Goal: Communication & Community: Answer question/provide support

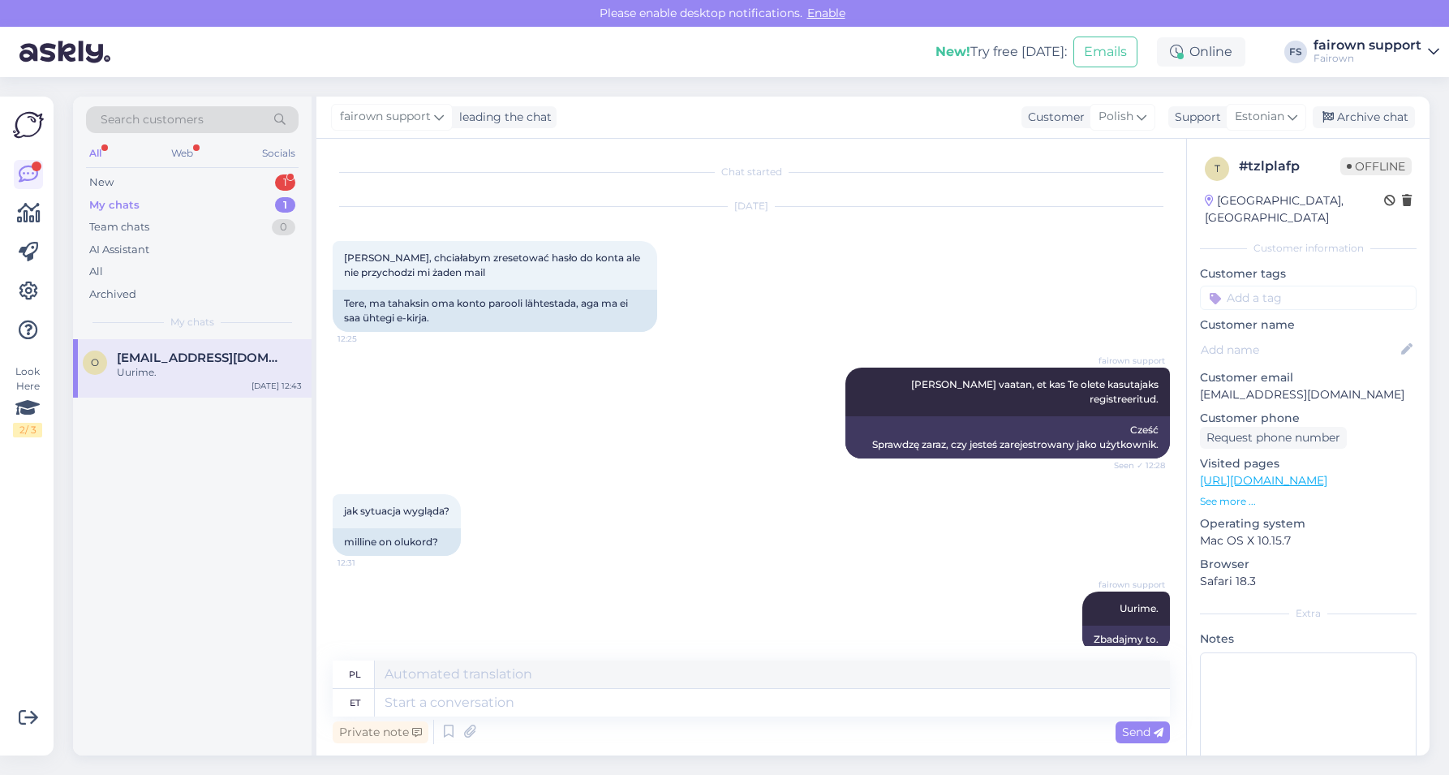
scroll to position [25, 0]
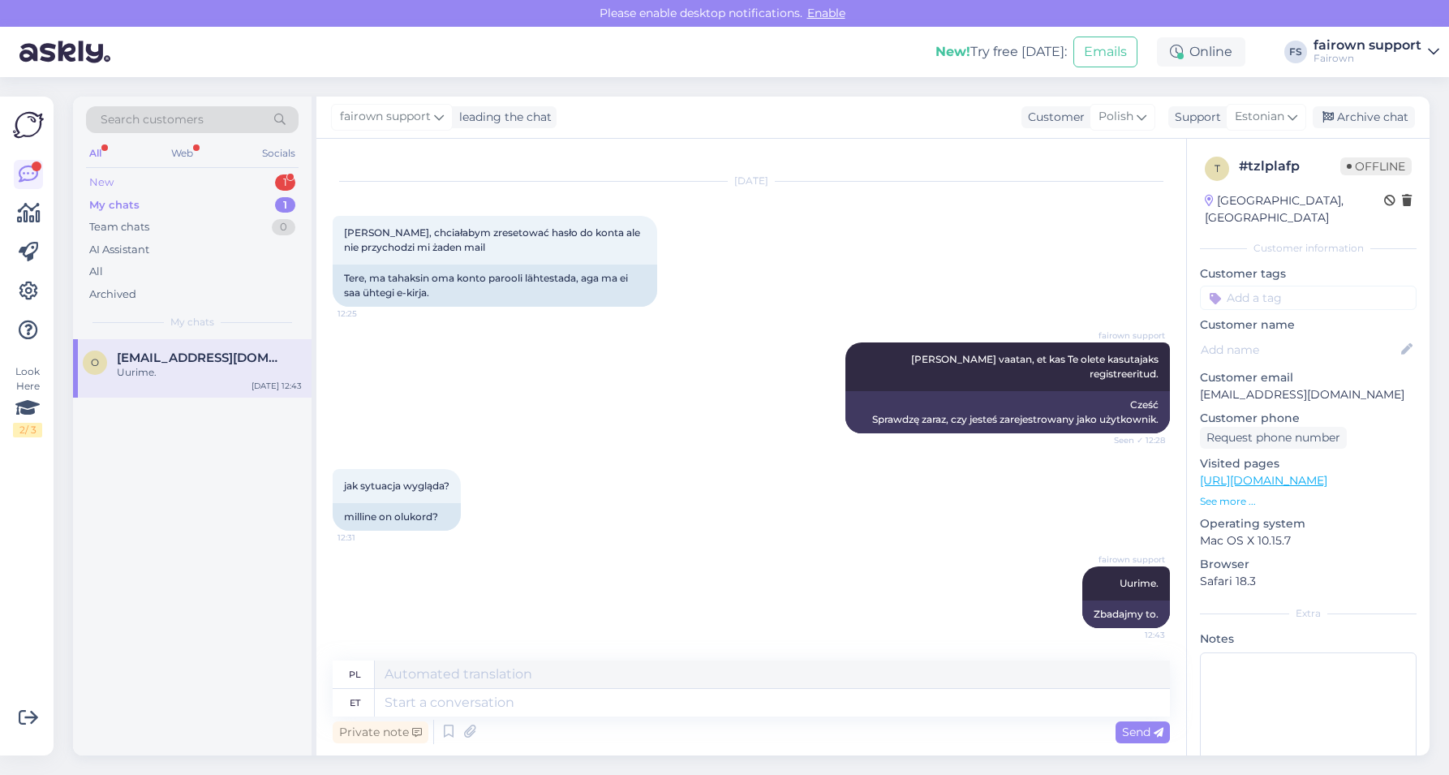
click at [222, 183] on div "New 1" at bounding box center [192, 182] width 213 height 23
click at [173, 354] on span "[PERSON_NAME][EMAIL_ADDRESS][DOMAIN_NAME]" at bounding box center [201, 357] width 169 height 15
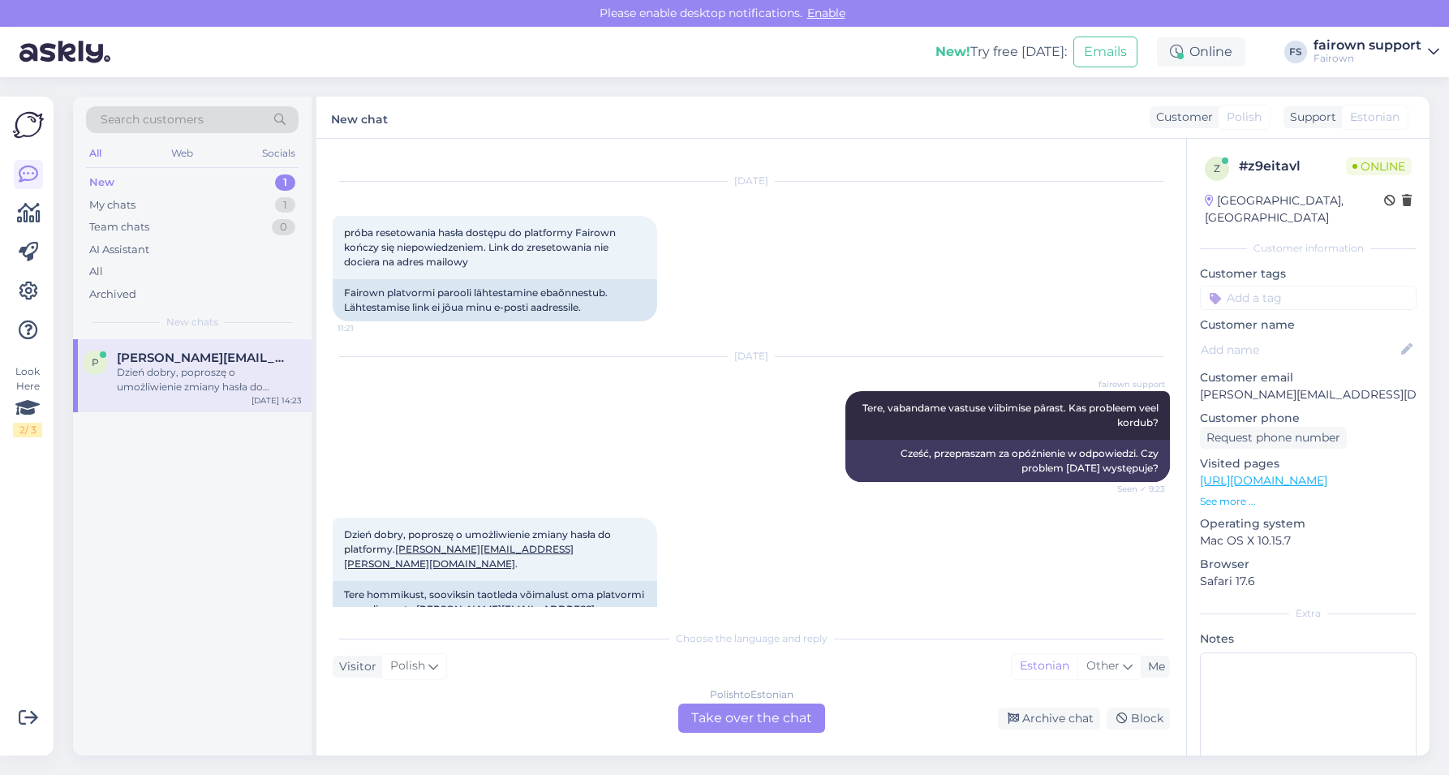
scroll to position [45, 0]
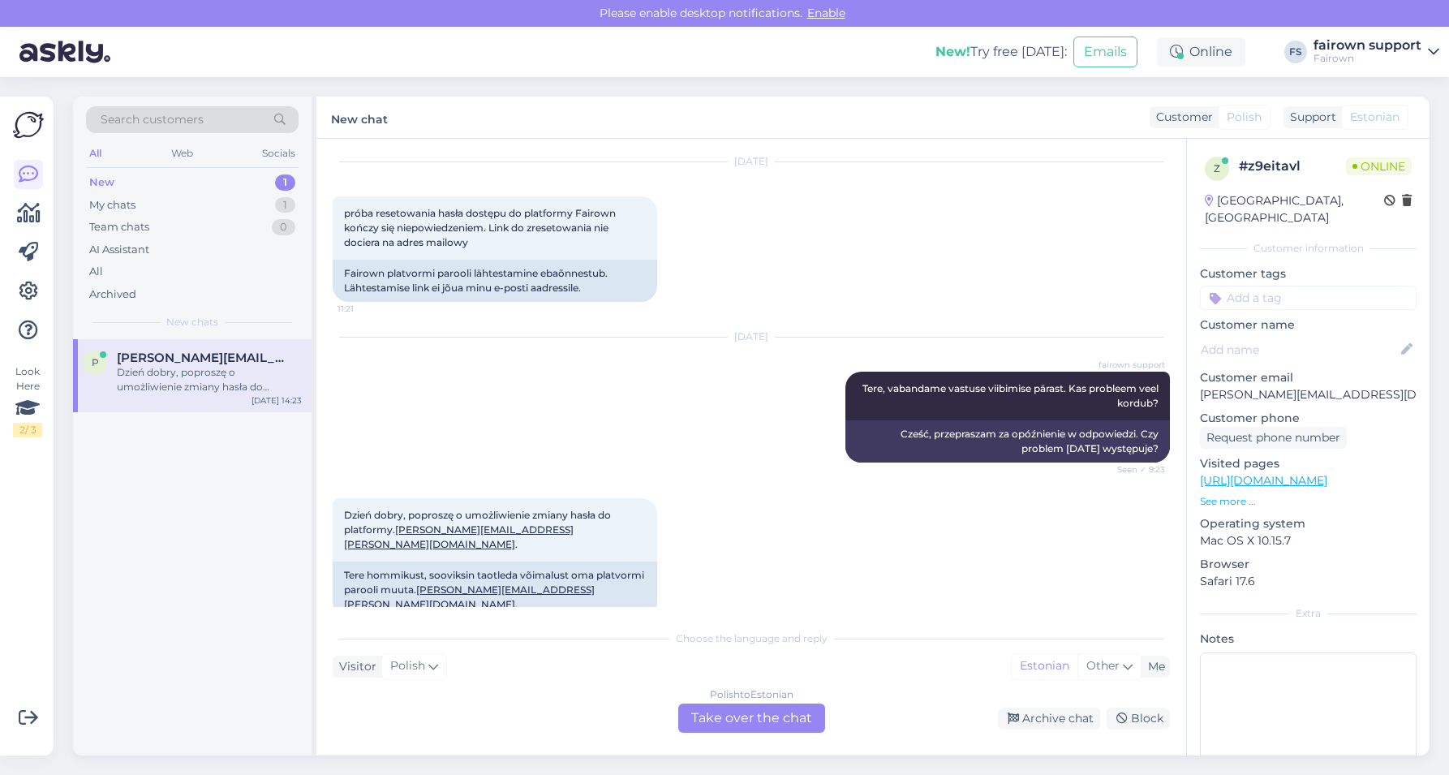
click at [715, 725] on div "Polish to Estonian Take over the chat" at bounding box center [751, 717] width 147 height 29
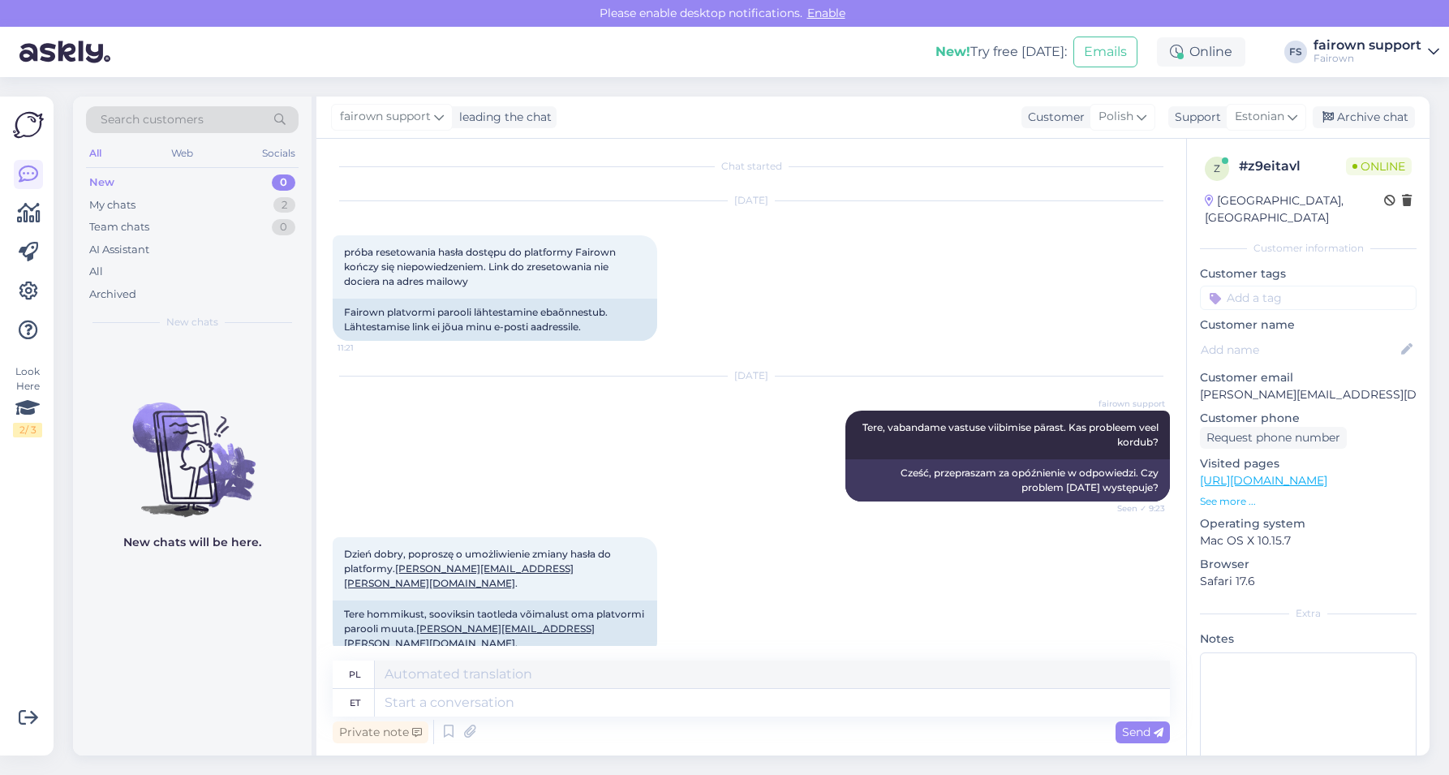
scroll to position [23, 0]
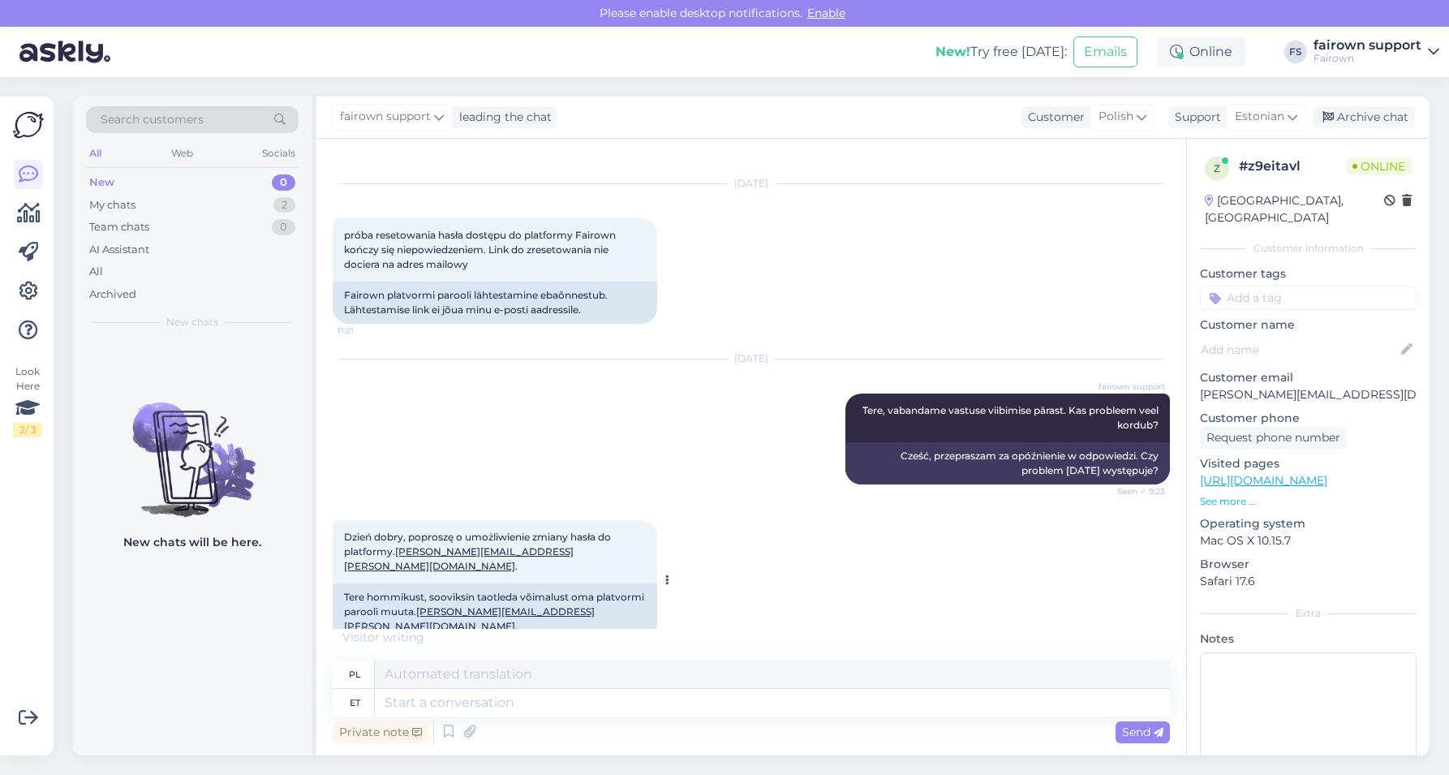
drag, startPoint x: 552, startPoint y: 595, endPoint x: 535, endPoint y: 595, distance: 16.2
drag, startPoint x: 579, startPoint y: 595, endPoint x: 341, endPoint y: 576, distance: 238.5
click at [341, 583] on div "Tere hommikust, sooviksin taotleda võimalust oma platvormi parooli muuta. [PERS…" at bounding box center [495, 611] width 324 height 57
copy div "Tere hommikust, sooviksin taotleda võimalust oma platvormi parooli muuta. [PERS…"
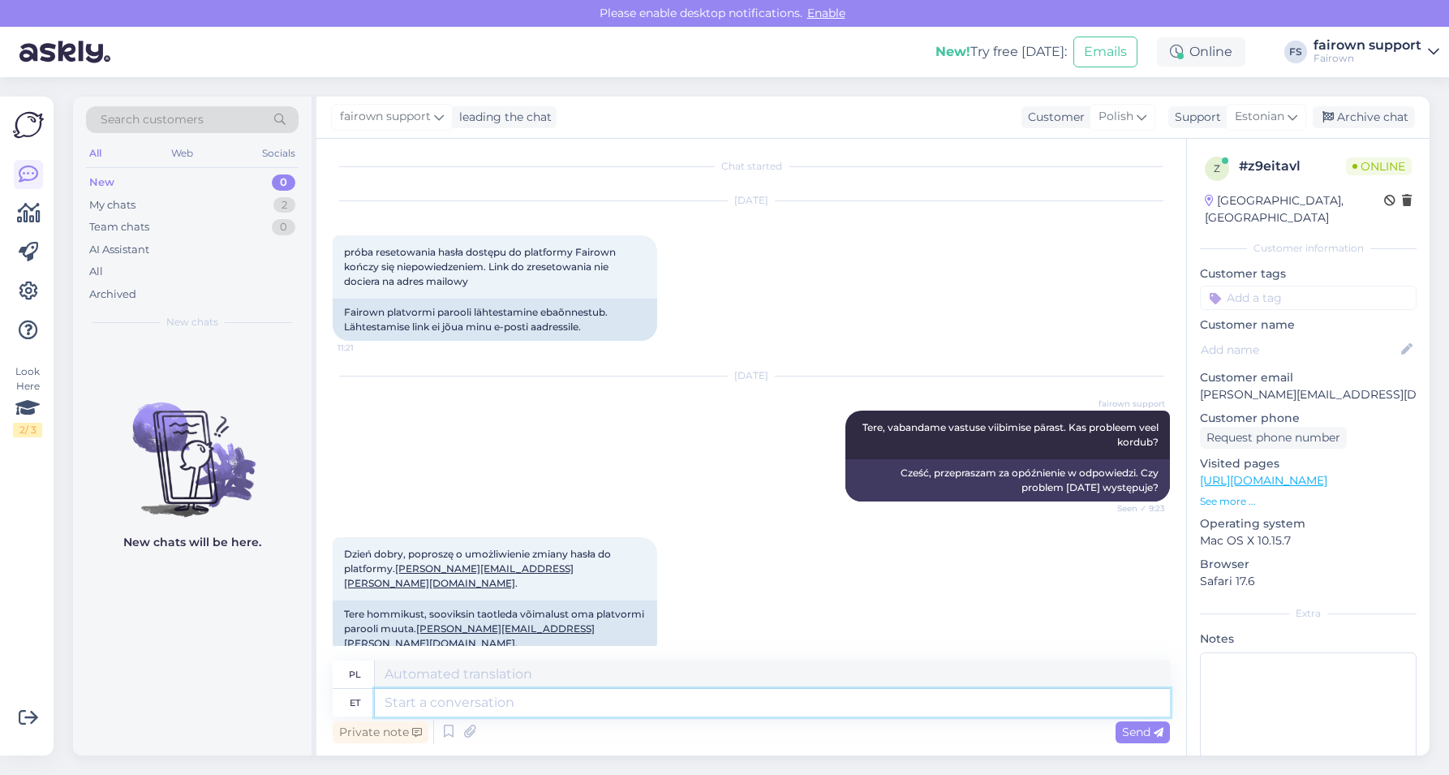
click at [574, 696] on textarea at bounding box center [772, 703] width 795 height 28
type textarea "Kohe u"
type textarea "Natychmiast"
type textarea "Kohe uurime."
type textarea "Natychmiast to zbadamy."
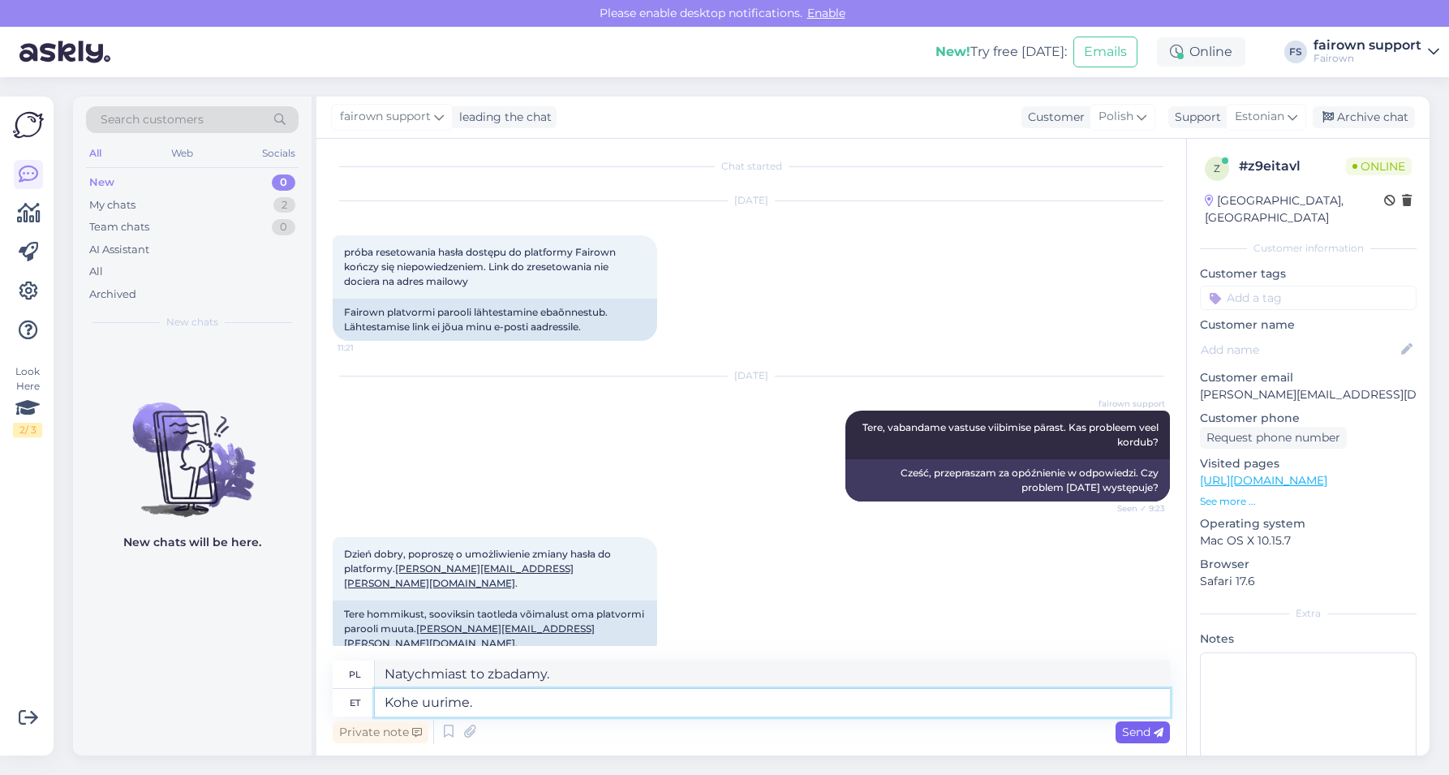
type textarea "Kohe uurime."
click at [1122, 732] on span "Send" at bounding box center [1142, 731] width 41 height 15
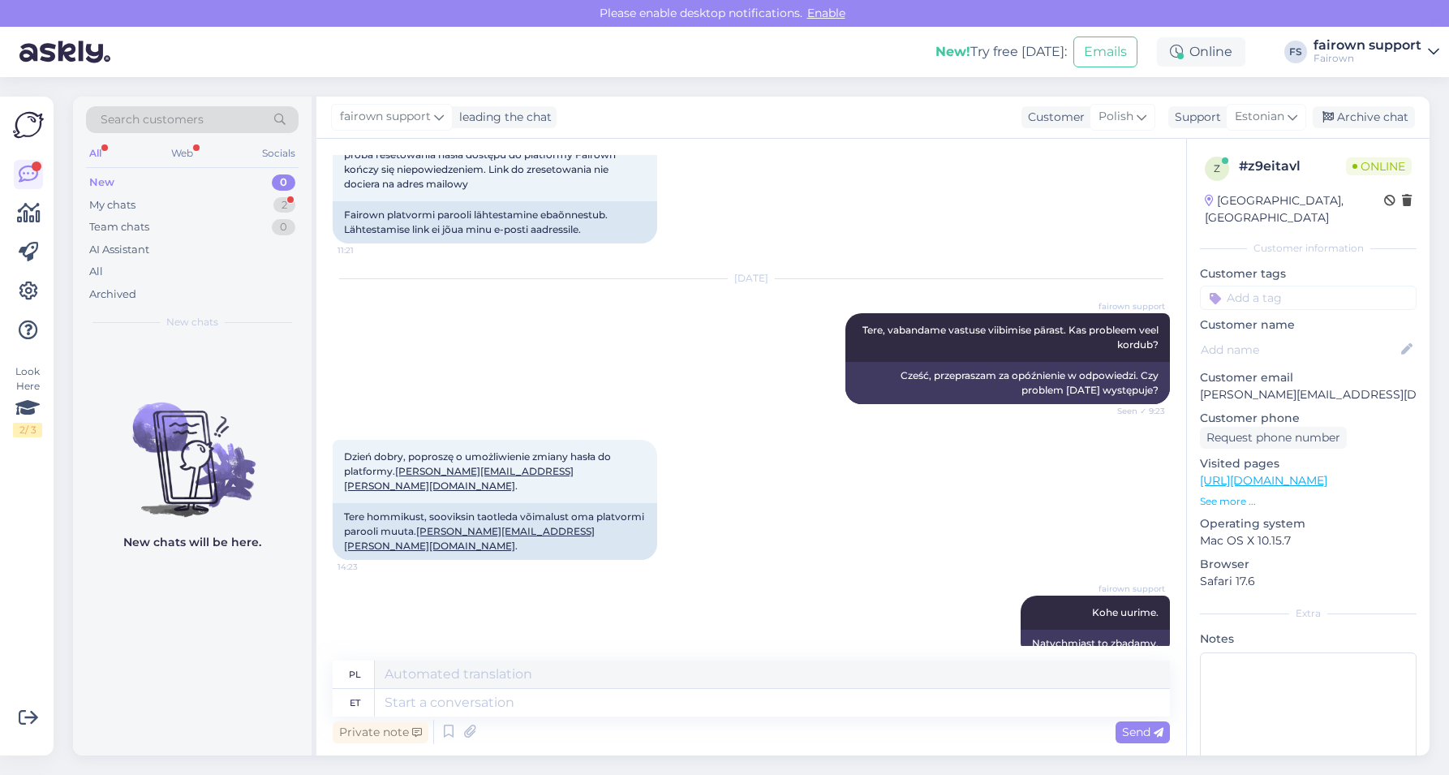
scroll to position [288, 0]
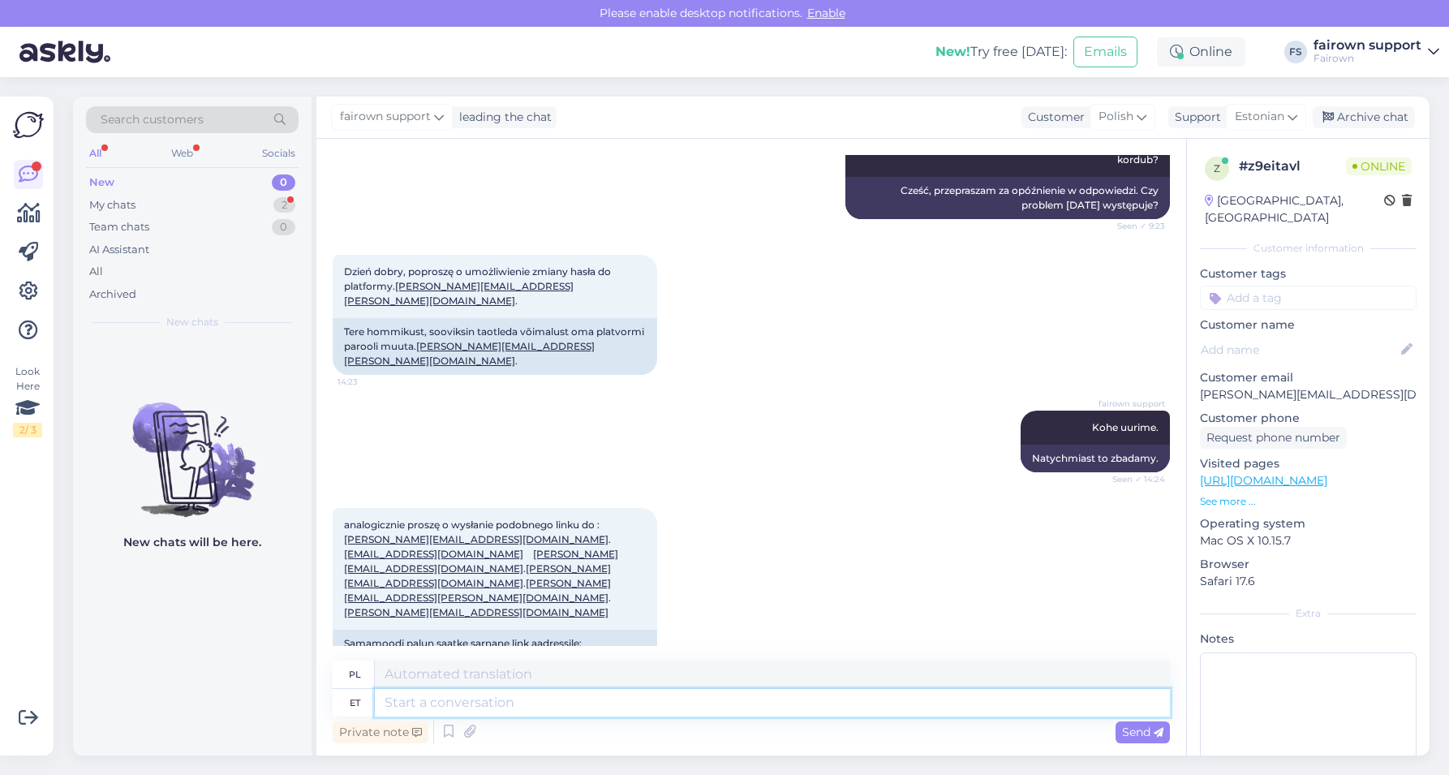
click at [419, 707] on textarea at bounding box center [772, 703] width 795 height 28
paste textarea "Tere: Parooli muutmist saate alustada sisselogimise lehel ([URL][DOMAIN_NAME] )…"
type textarea "Tere: Parooli muutmist saate alustada sisselogimise lehel ([URL][DOMAIN_NAME] )…"
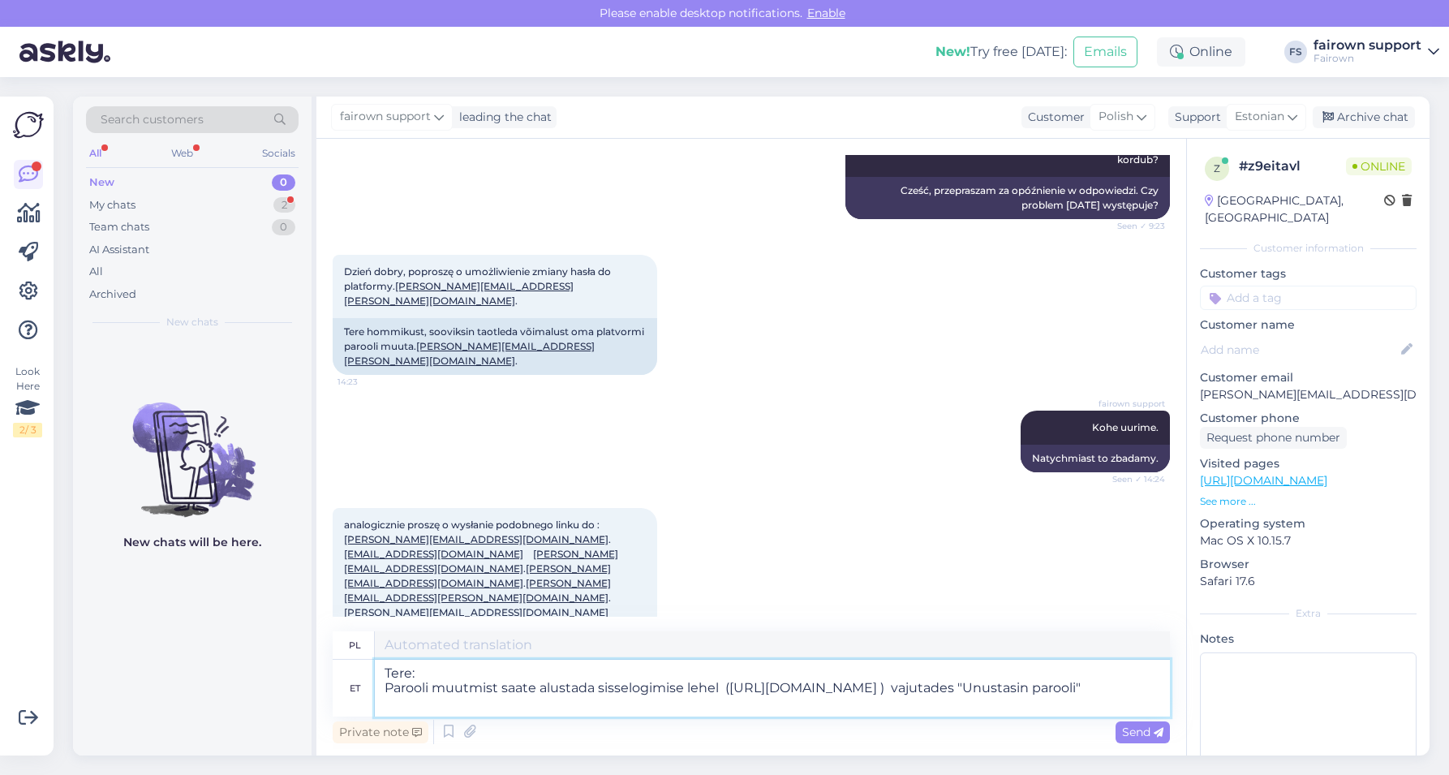
type textarea "Witaj: [PERSON_NAME] zmianę hasła na stronie logowania ( [URL][DOMAIN_NAME] ) k…"
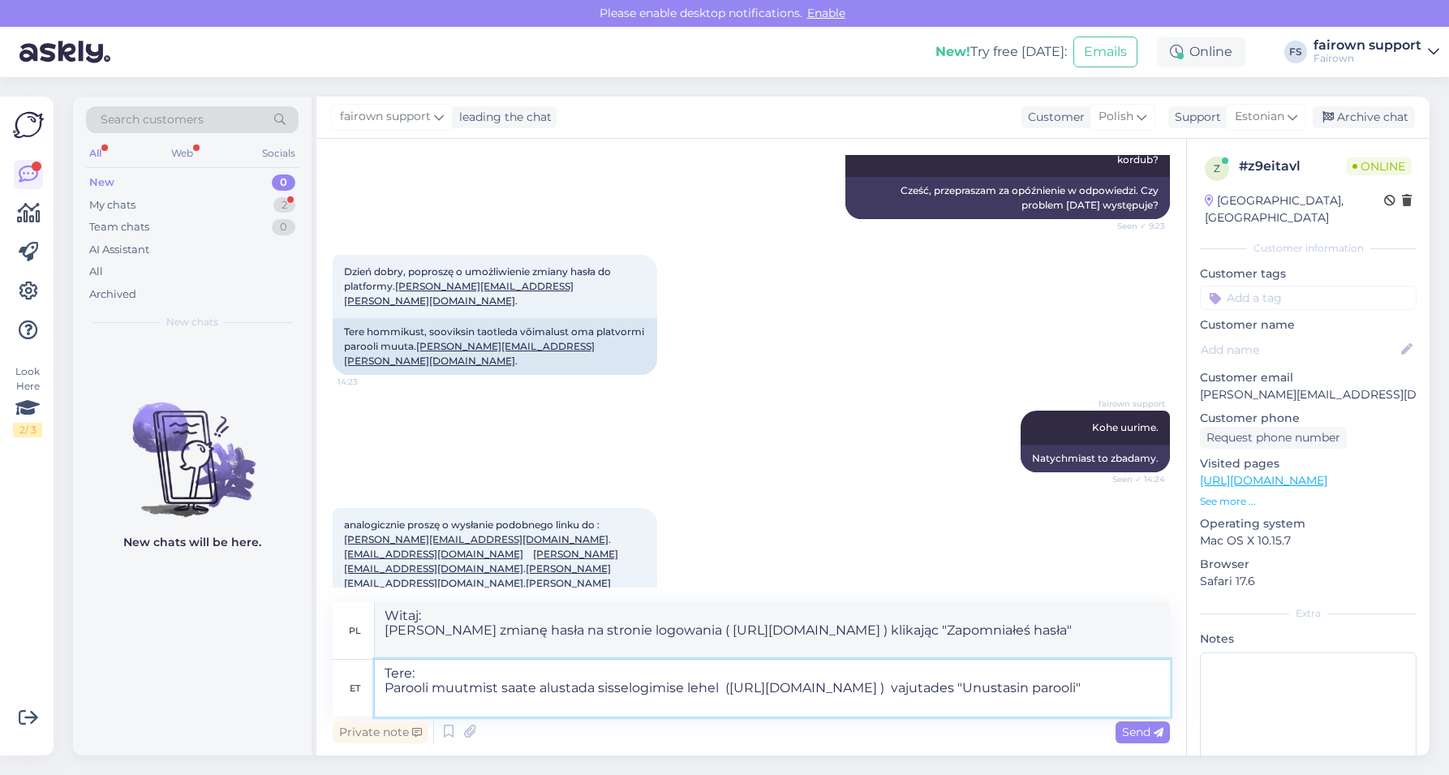
click at [1016, 692] on textarea "Tere: Parooli muutmist saate alustada sisselogimise lehel ([URL][DOMAIN_NAME] )…" at bounding box center [772, 687] width 795 height 57
type textarea "Tere: Parooli muutmist saate alustada sisselogimise lehel ([URL][DOMAIN_NAME]) …"
type textarea "Witaj: [PERSON_NAME] zmianę hasła na stronie logowania ( [URL][DOMAIN_NAME]) kl…"
click at [1023, 689] on textarea "Tere: Parooli muutmist saate alustada sisselogimise lehel ([URL][DOMAIN_NAME]) …" at bounding box center [772, 687] width 795 height 57
type textarea "Tere: Parooli muutmist saate alustada sisselogimise lehel ([URL][DOMAIN_NAME]) …"
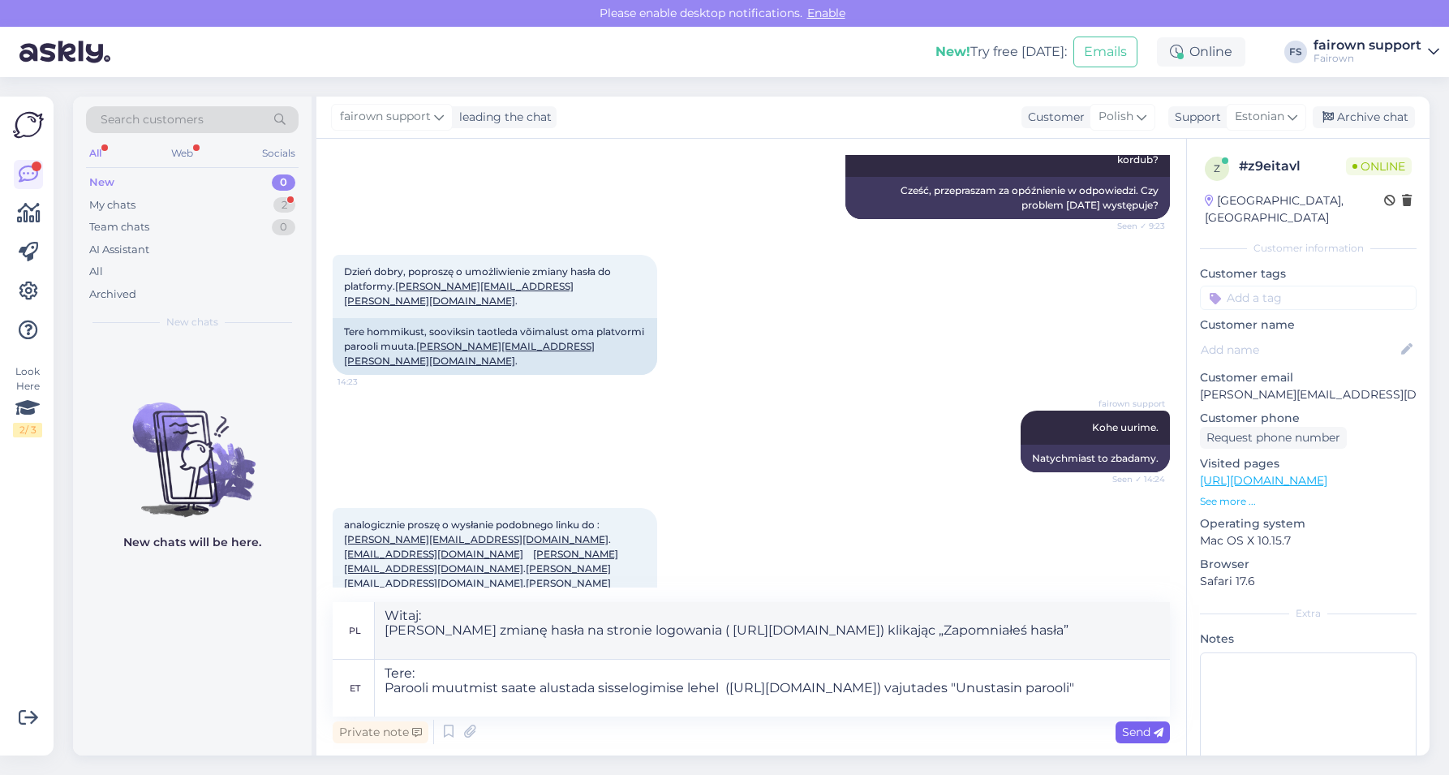
click at [1119, 734] on div "Send" at bounding box center [1142, 732] width 54 height 22
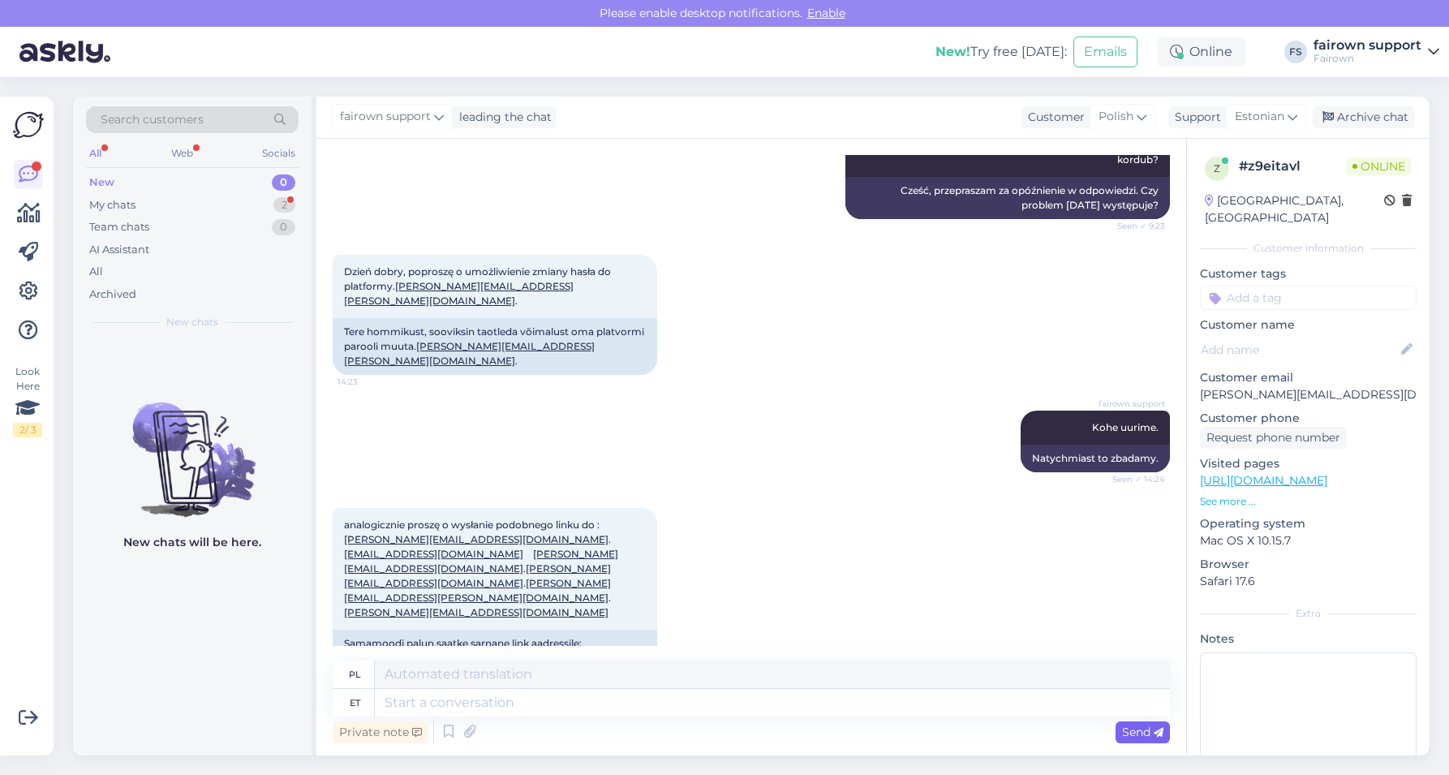
scroll to position [473, 0]
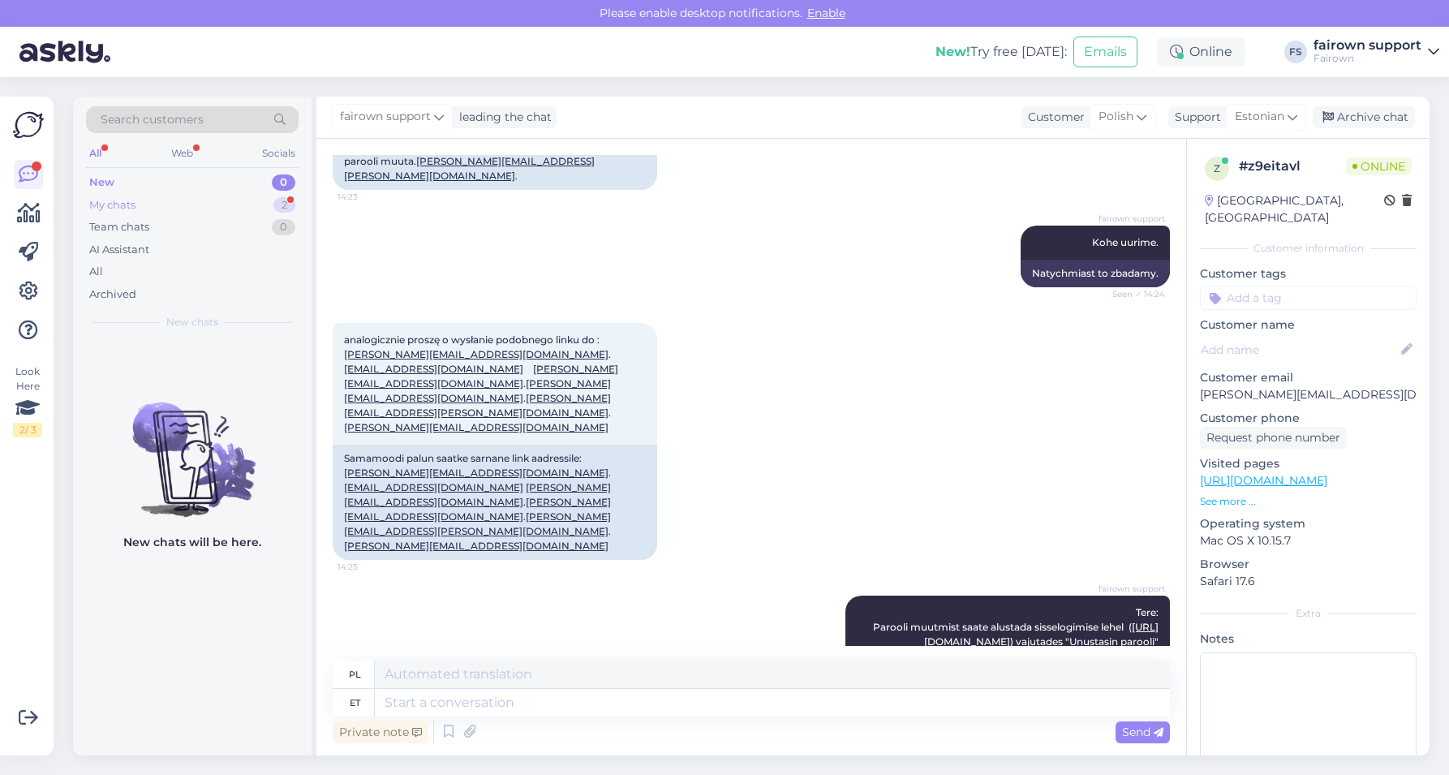
click at [110, 207] on div "My chats" at bounding box center [112, 205] width 46 height 16
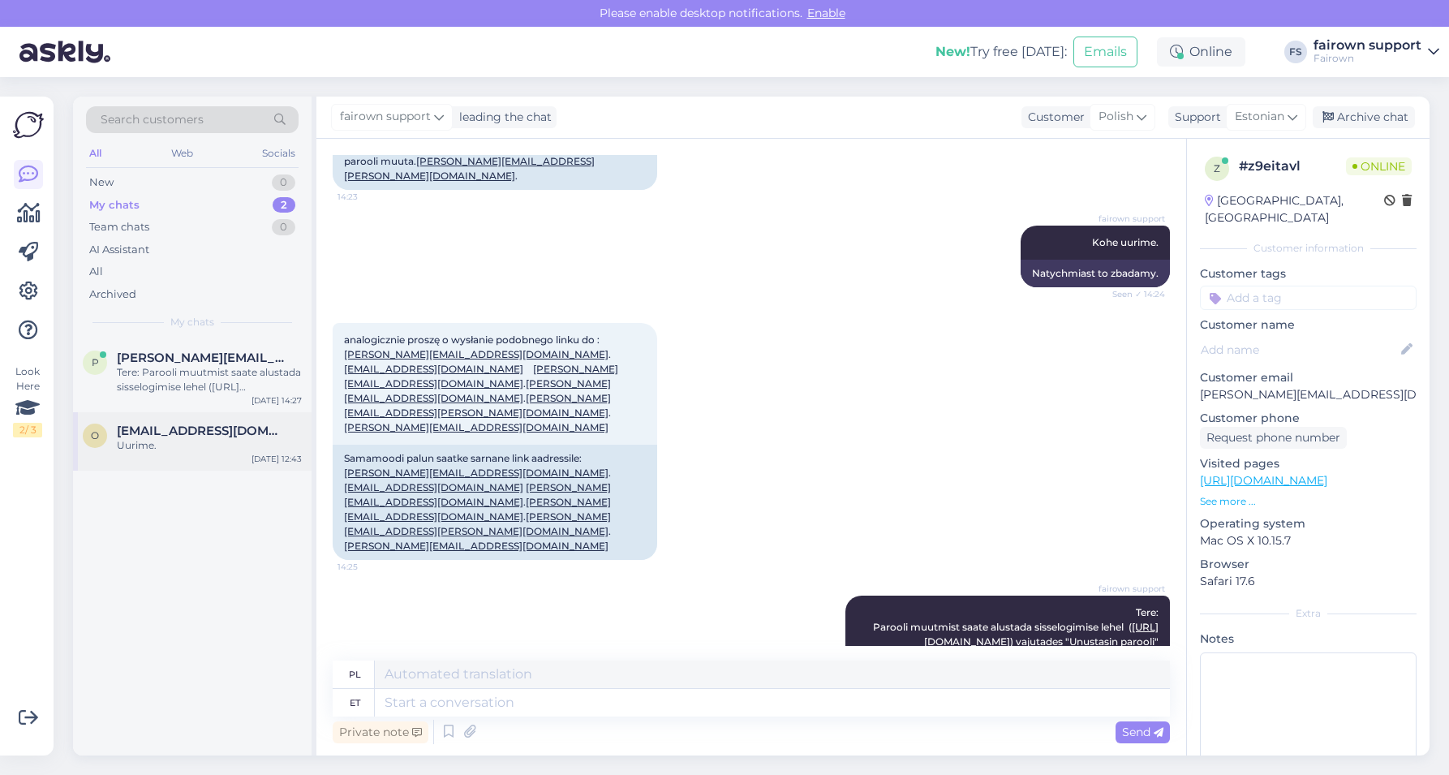
click at [195, 430] on span "[EMAIL_ADDRESS][DOMAIN_NAME]" at bounding box center [201, 430] width 169 height 15
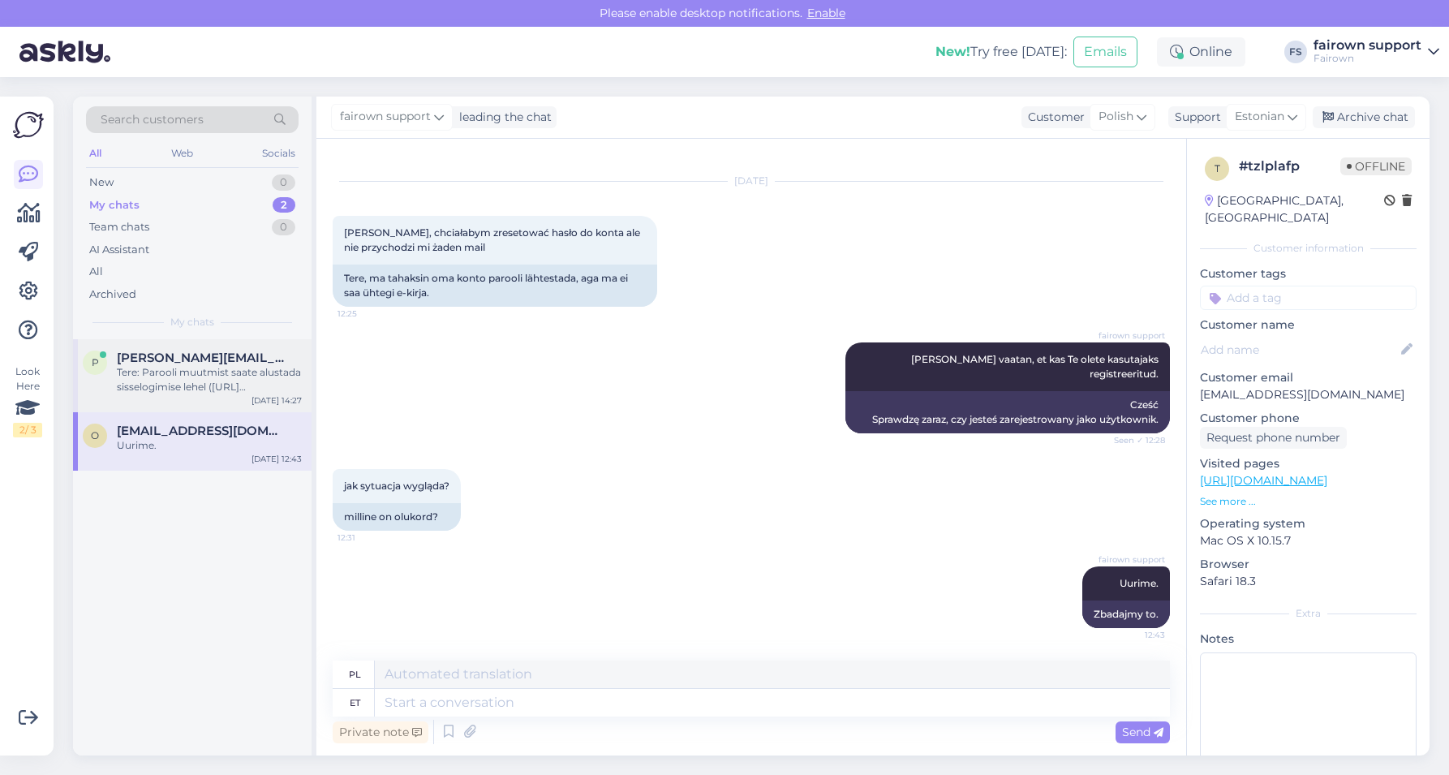
click at [195, 376] on div "Tere: Parooli muutmist saate alustada sisselogimise lehel ([URL][DOMAIN_NAME]) …" at bounding box center [209, 379] width 185 height 29
